Goal: Task Accomplishment & Management: Manage account settings

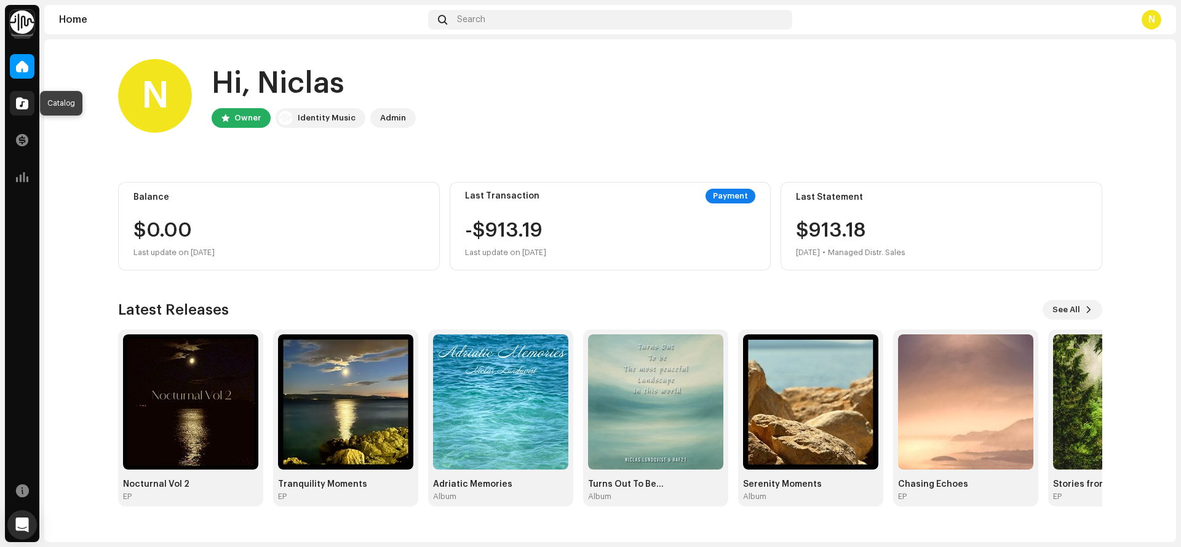
click at [22, 100] on span at bounding box center [22, 103] width 12 height 10
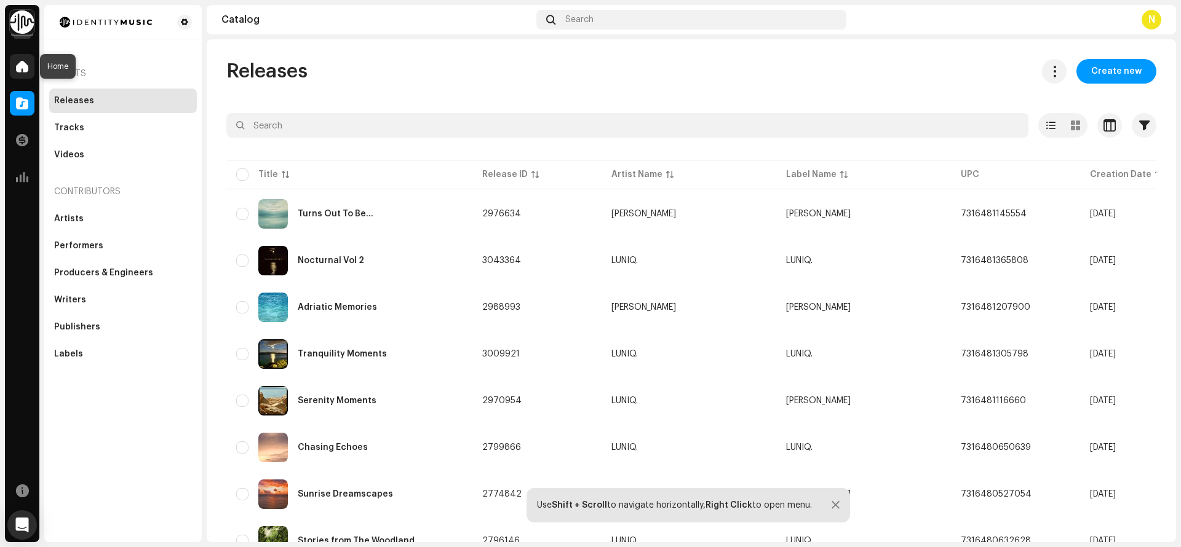
click at [20, 68] on span at bounding box center [22, 67] width 12 height 10
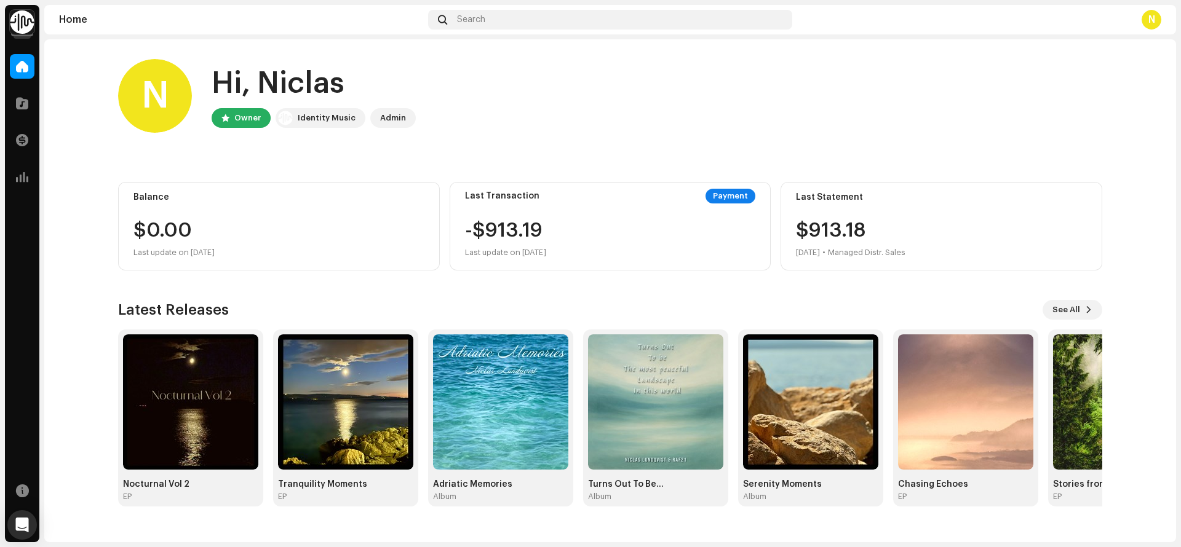
click at [89, 281] on home-home "N Hi, Niclas Owner Identity Music Admin Balance $0.00 Last update on Oct 10, 20…" at bounding box center [610, 282] width 1132 height 487
click at [1153, 21] on div "N" at bounding box center [1152, 20] width 20 height 20
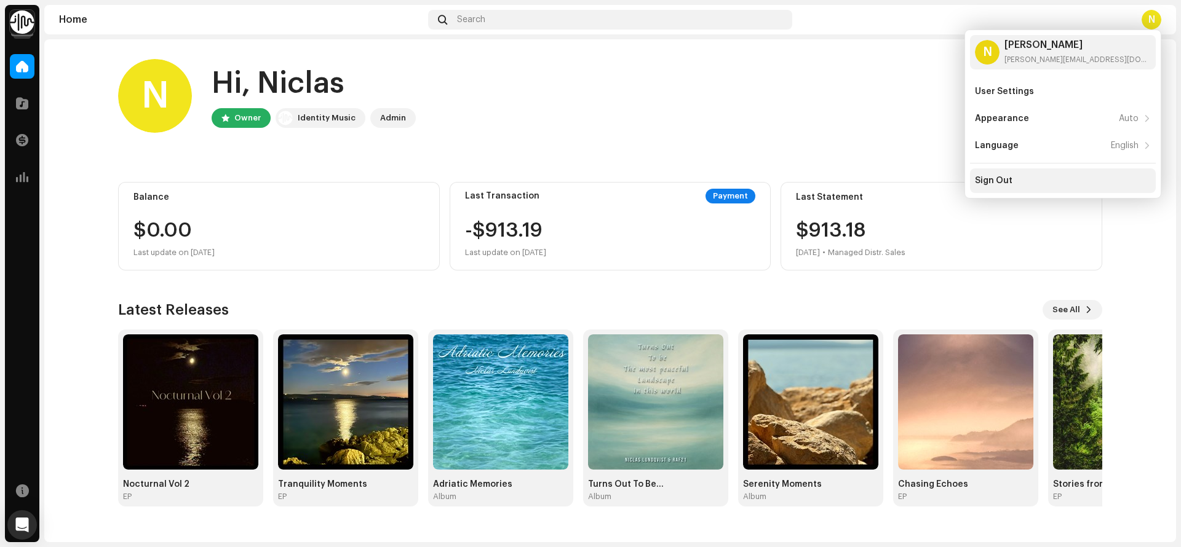
click at [1006, 177] on div "Sign Out" at bounding box center [994, 181] width 38 height 10
